Goal: Find specific page/section: Find specific page/section

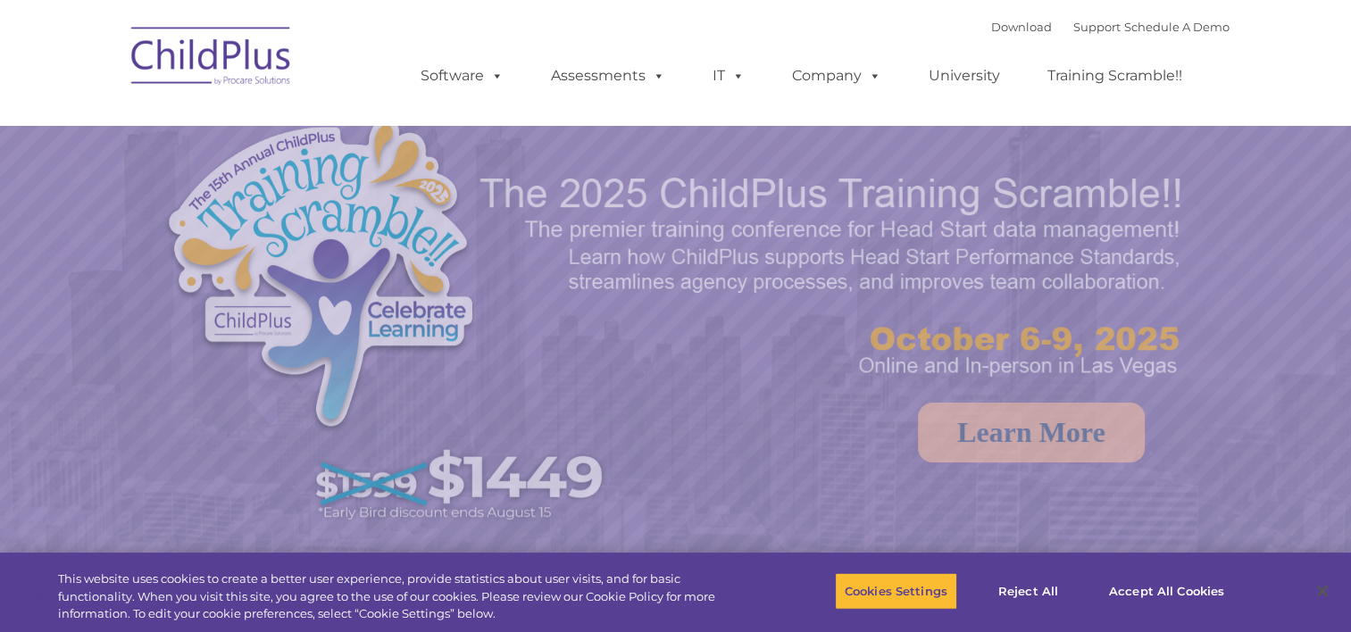
select select "MEDIUM"
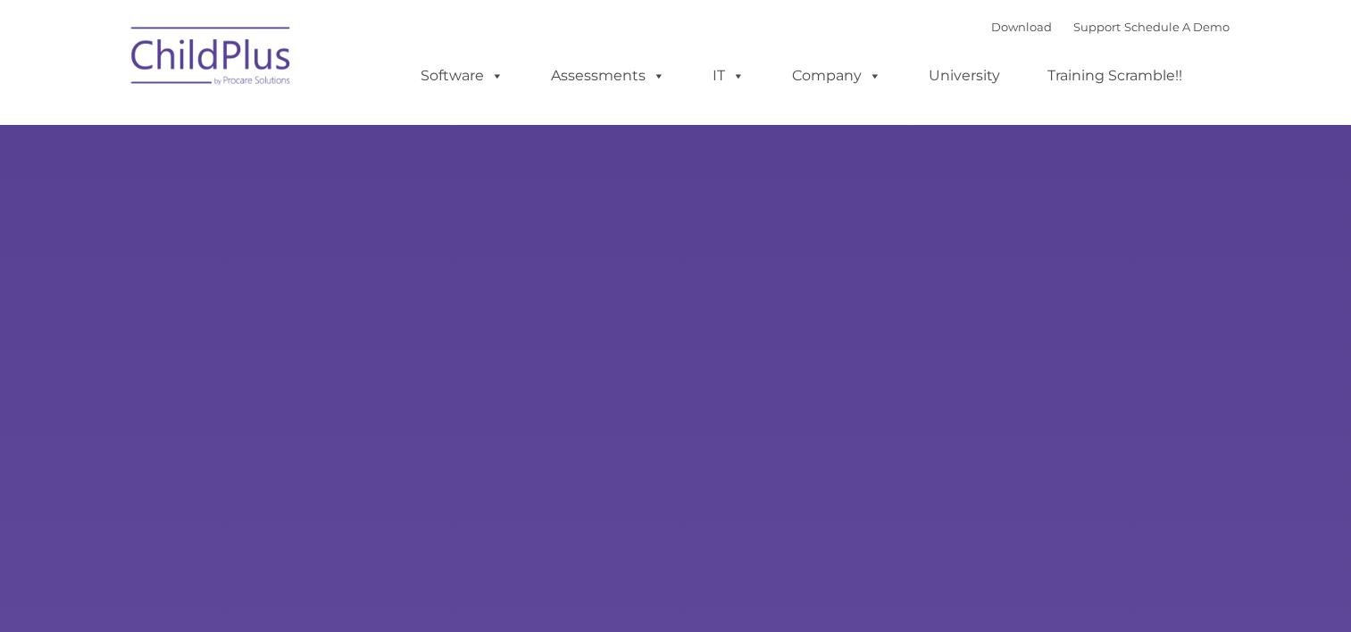
type input ""
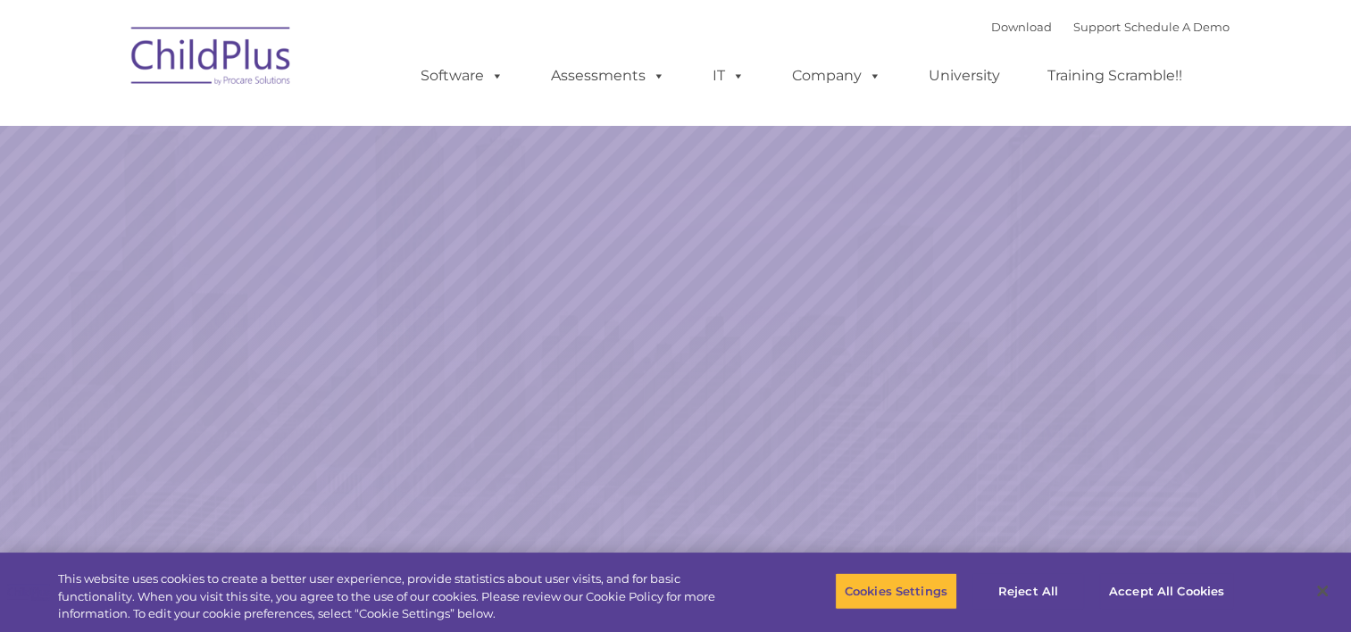
select select "MEDIUM"
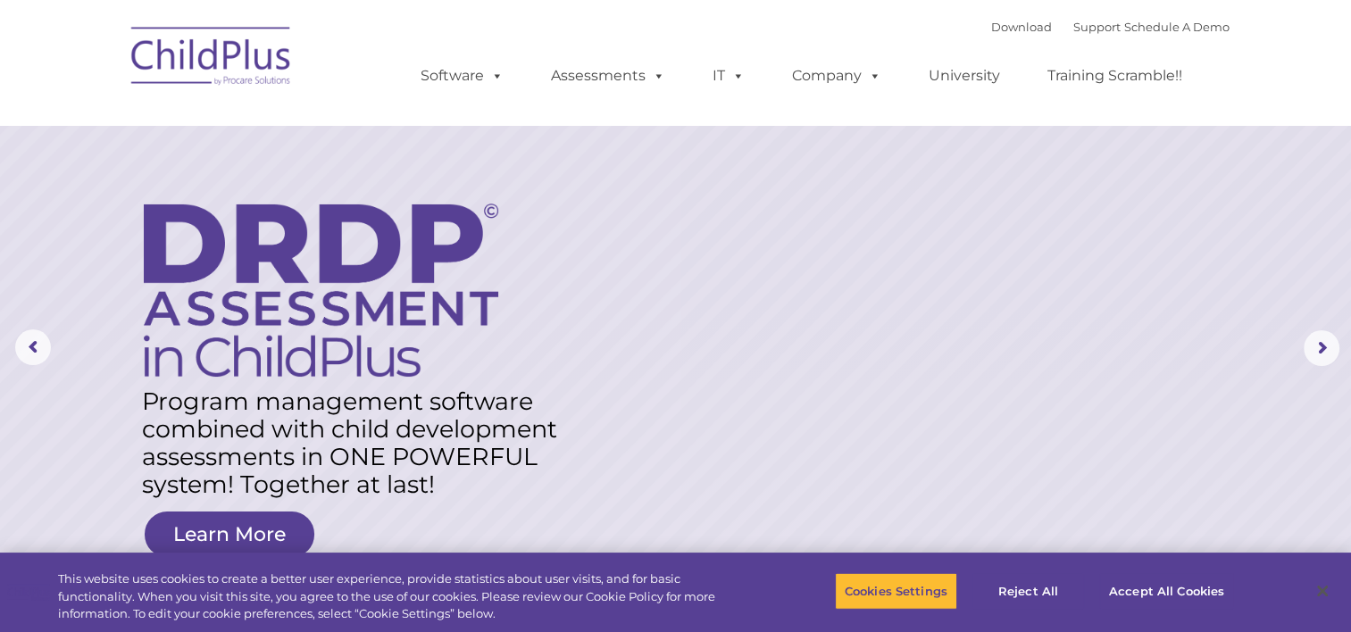
drag, startPoint x: 1344, startPoint y: 82, endPoint x: 1230, endPoint y: -22, distance: 154.2
